Goal: Information Seeking & Learning: Check status

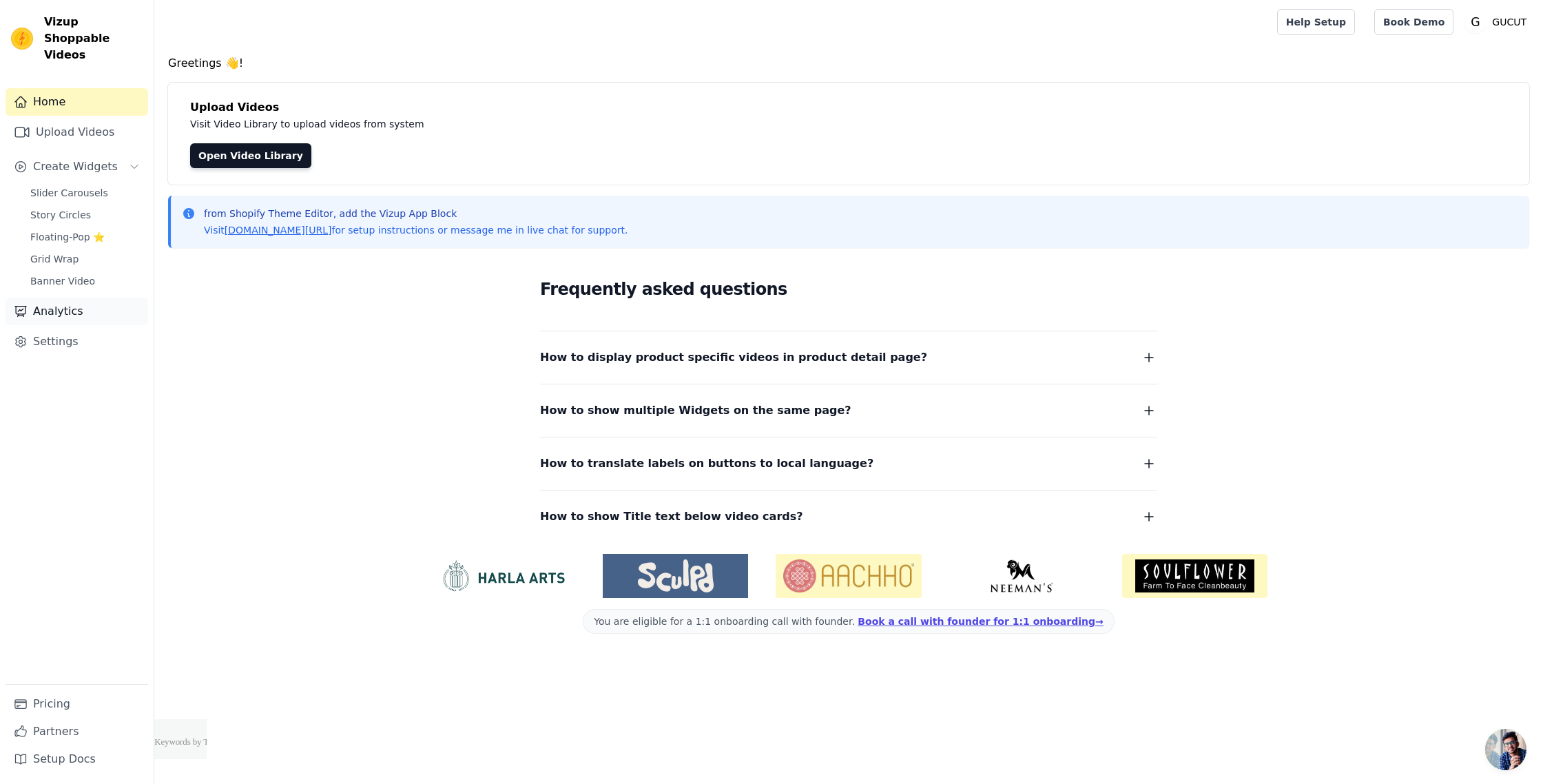
click at [67, 298] on link "Analytics" at bounding box center [77, 311] width 143 height 27
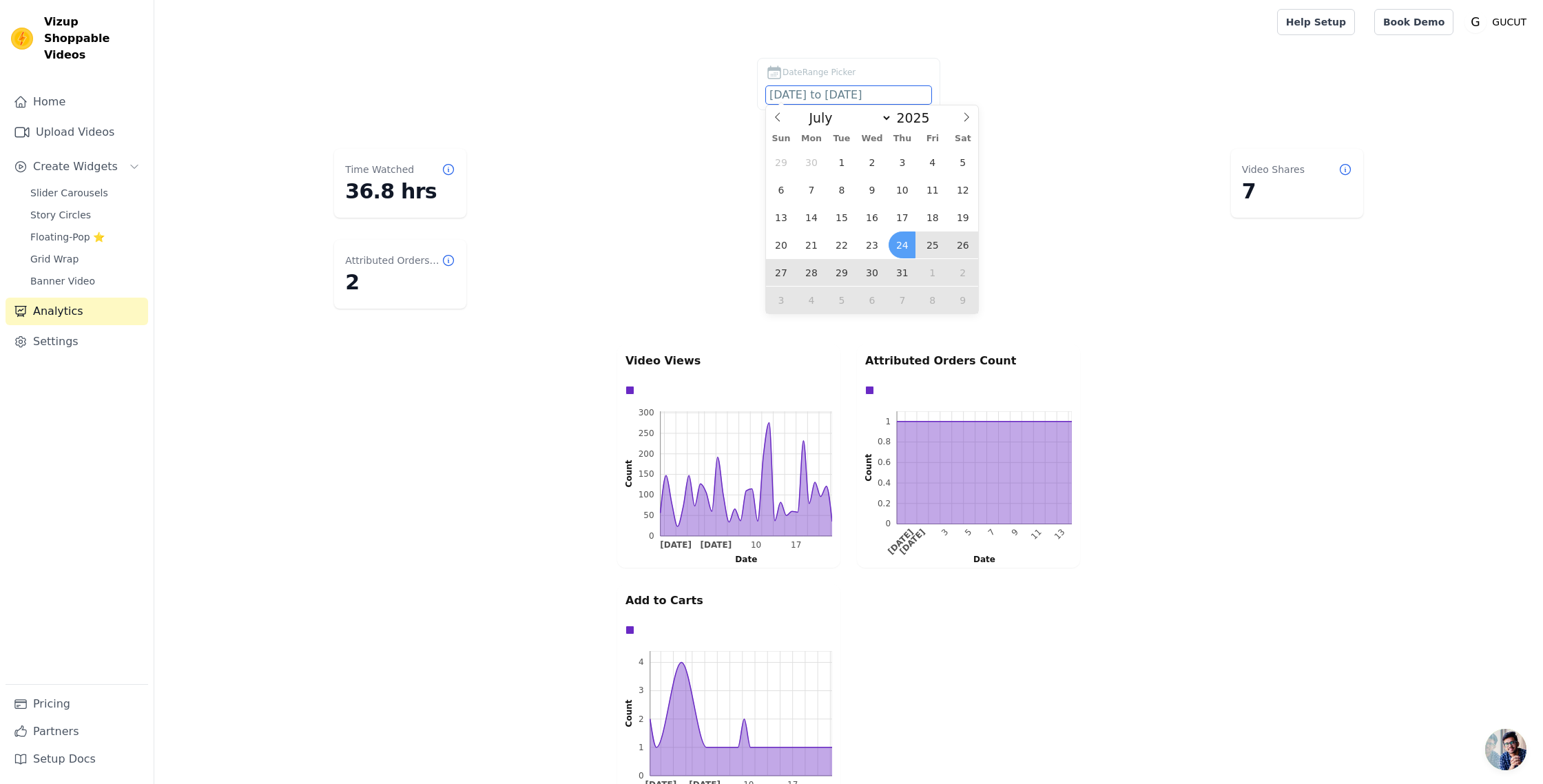
click at [829, 90] on input "[DATE] to [DATE]" at bounding box center [849, 95] width 165 height 18
click at [862, 118] on select "January February March April May June July August September October November De…" at bounding box center [847, 118] width 90 height 16
select select "7"
click at [806, 110] on select "January February March April May June July August September October November De…" at bounding box center [847, 118] width 90 height 16
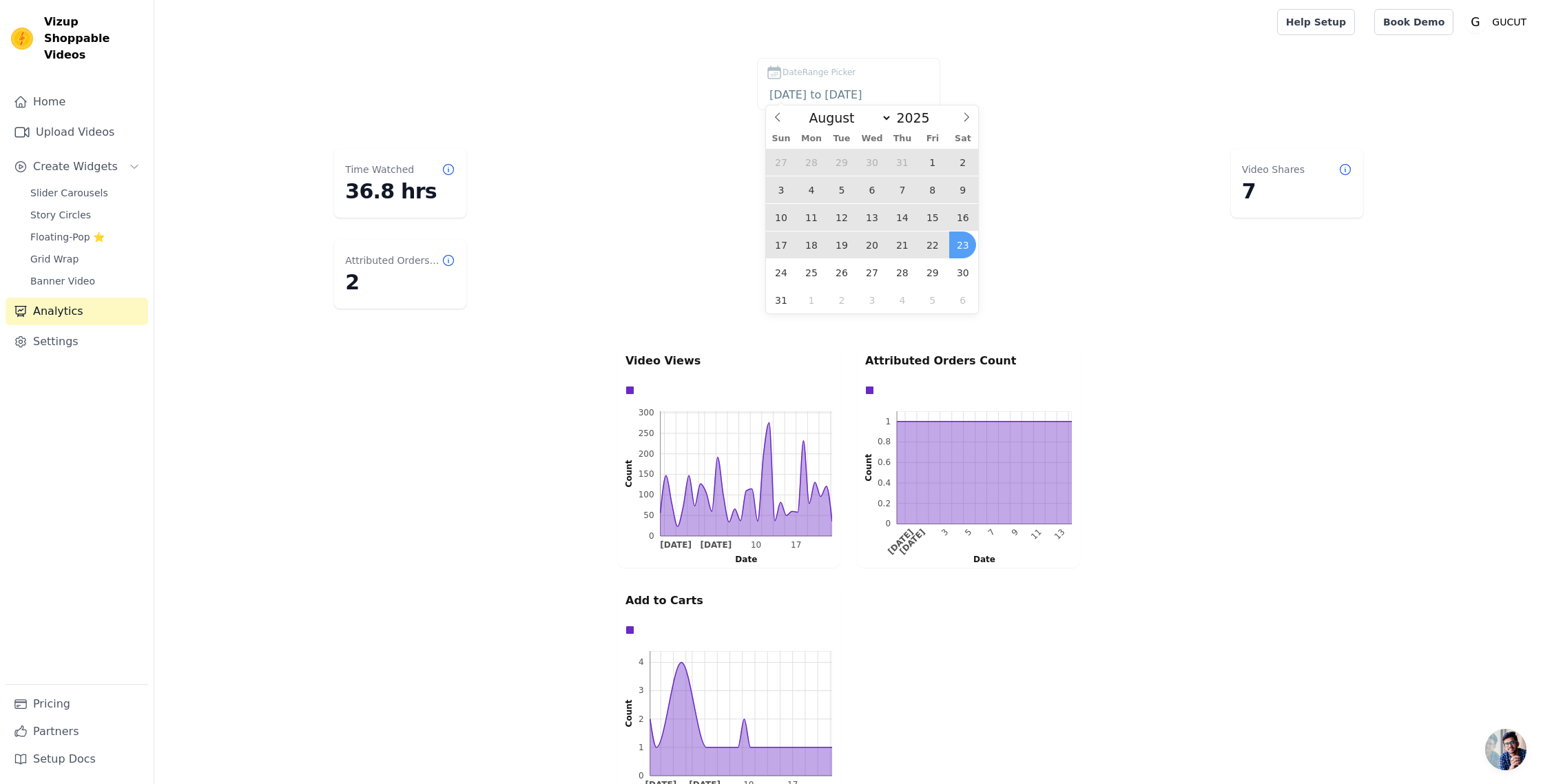
click at [933, 244] on span "22" at bounding box center [932, 245] width 27 height 27
type input "[DATE]"
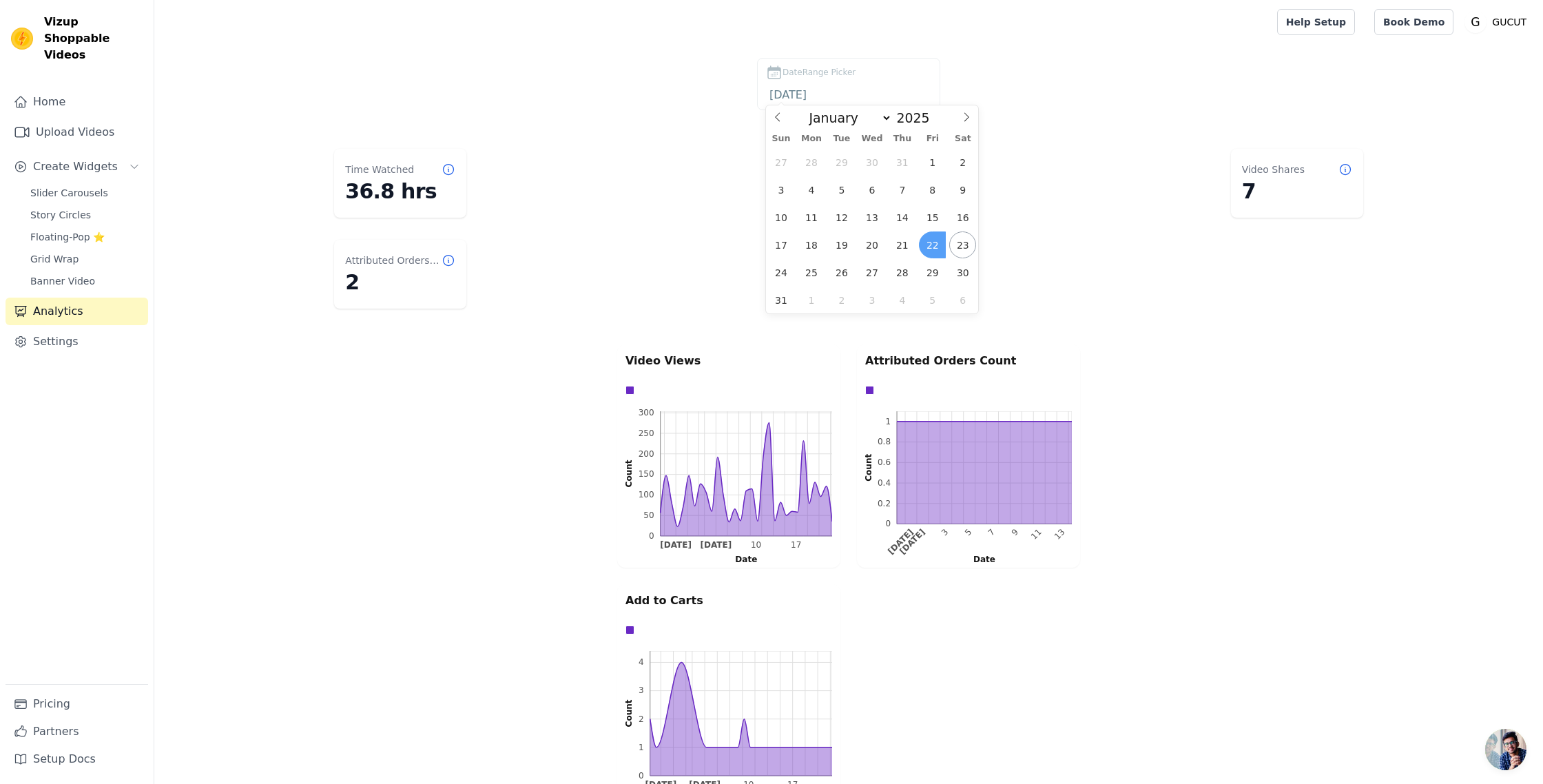
click at [933, 244] on span "22" at bounding box center [932, 245] width 27 height 27
